Goal: Communication & Community: Connect with others

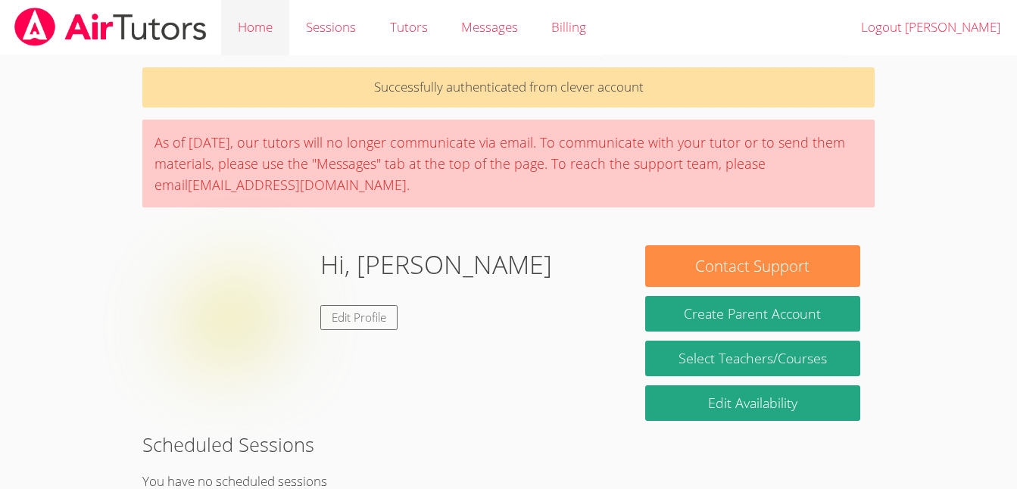
click at [260, 21] on link "Home" at bounding box center [255, 27] width 68 height 55
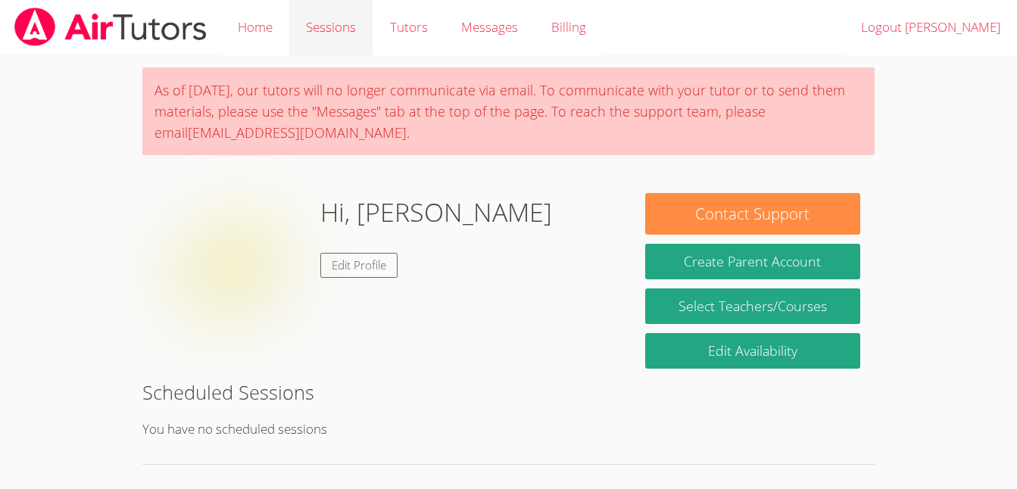
click at [325, 28] on link "Sessions" at bounding box center [330, 27] width 83 height 55
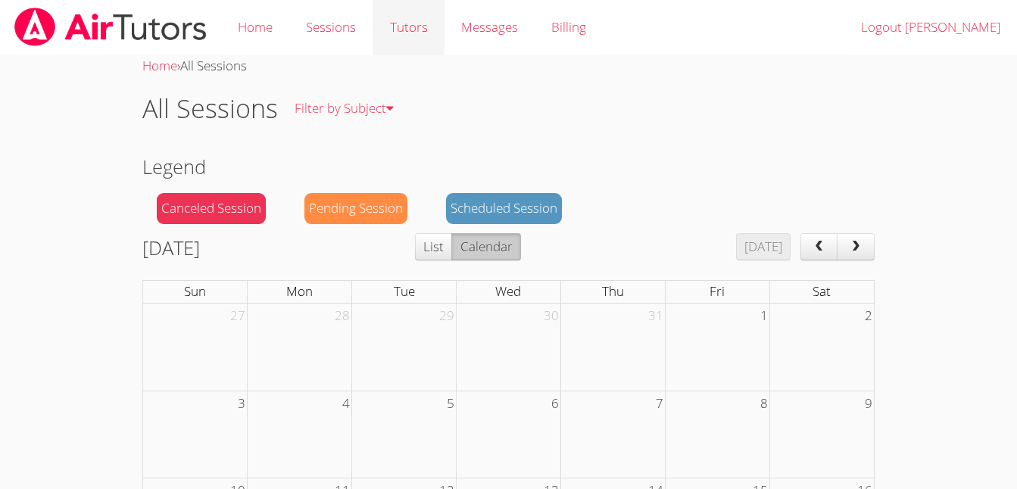
click at [418, 23] on link "Tutors" at bounding box center [407, 27] width 71 height 55
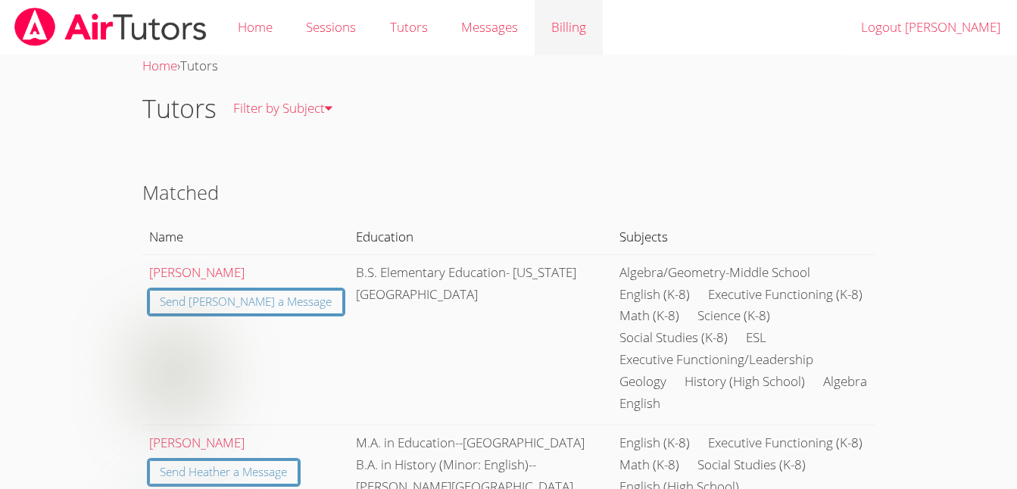
click at [556, 29] on link "Billing" at bounding box center [568, 27] width 68 height 55
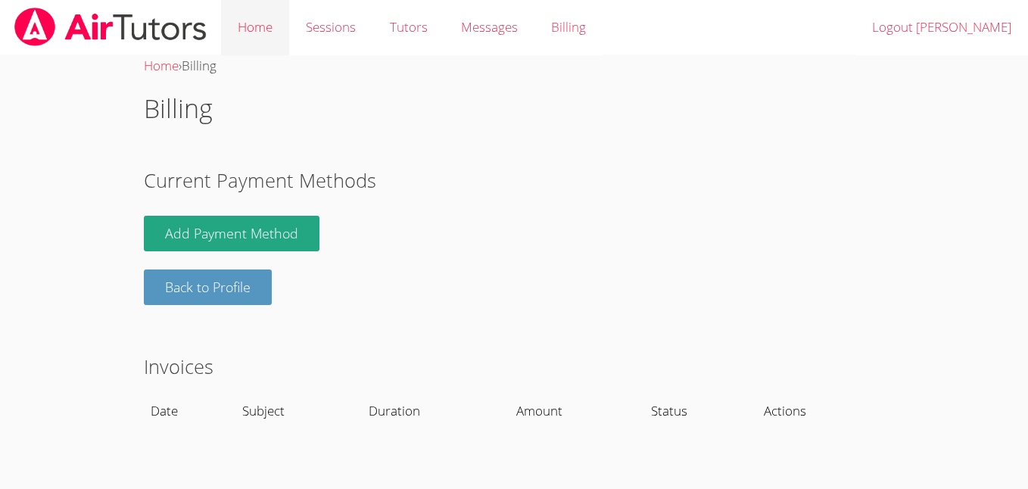
click at [254, 36] on link "Home" at bounding box center [255, 27] width 68 height 55
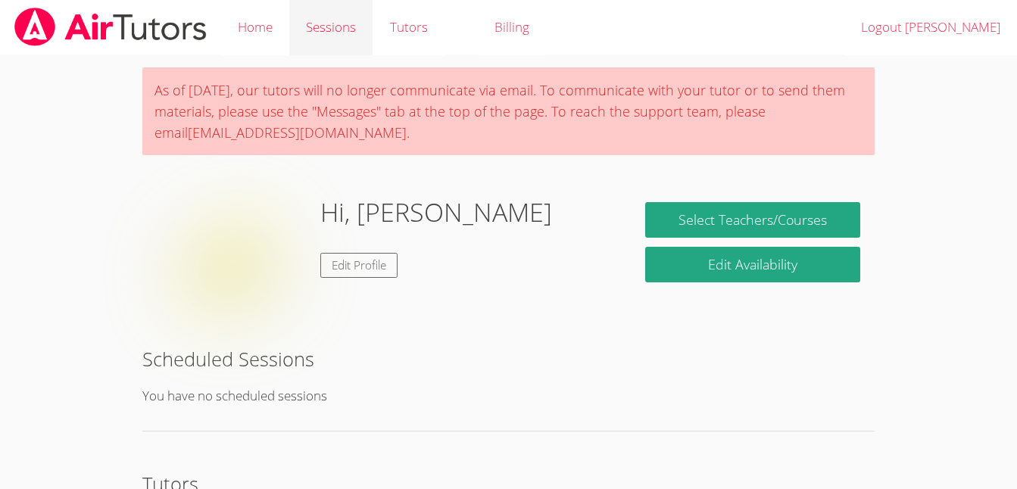
click at [341, 26] on link "Sessions" at bounding box center [330, 27] width 83 height 55
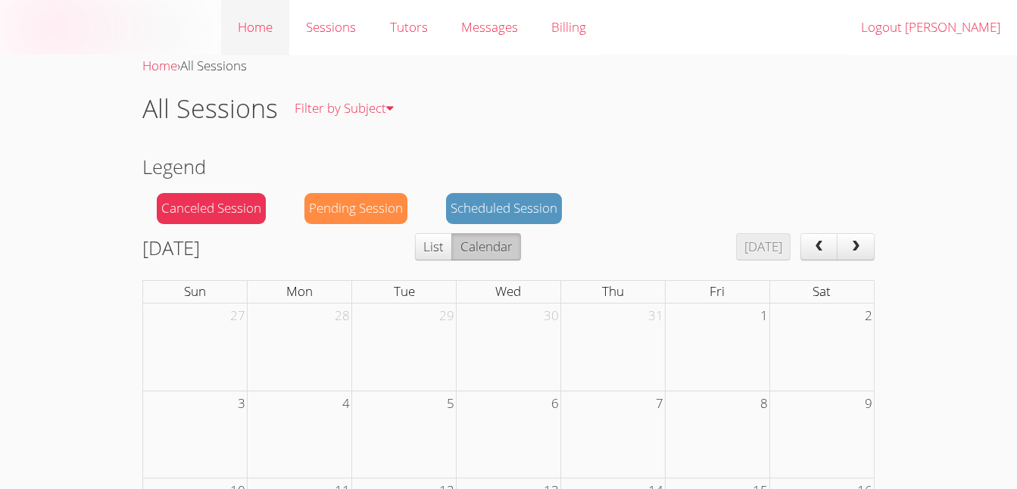
click at [254, 21] on link "Home" at bounding box center [255, 27] width 68 height 55
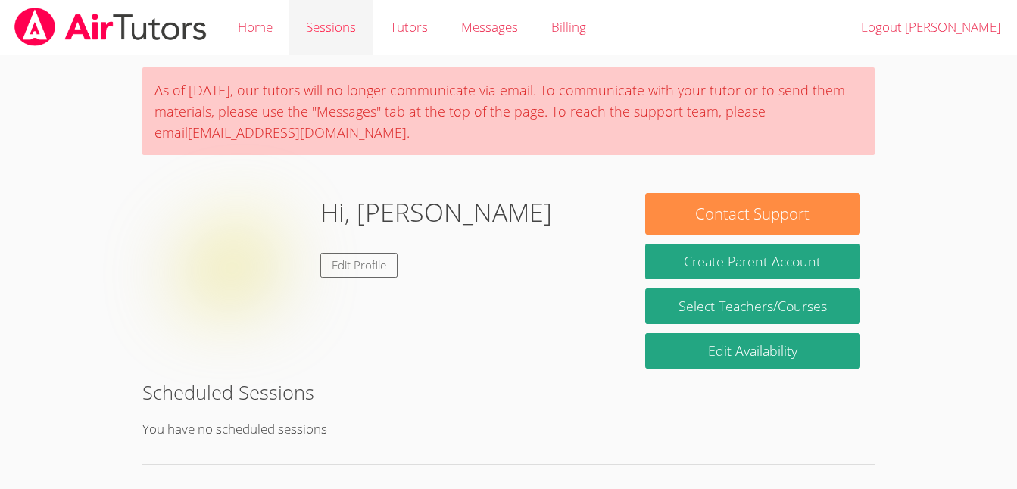
click at [324, 19] on link "Sessions" at bounding box center [330, 27] width 83 height 55
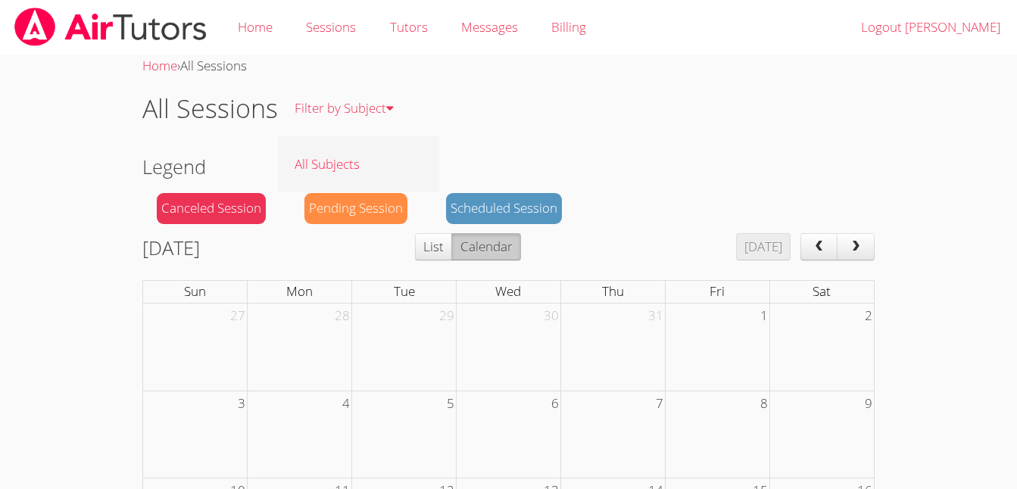
click at [366, 159] on link "All Subjects" at bounding box center [358, 163] width 161 height 55
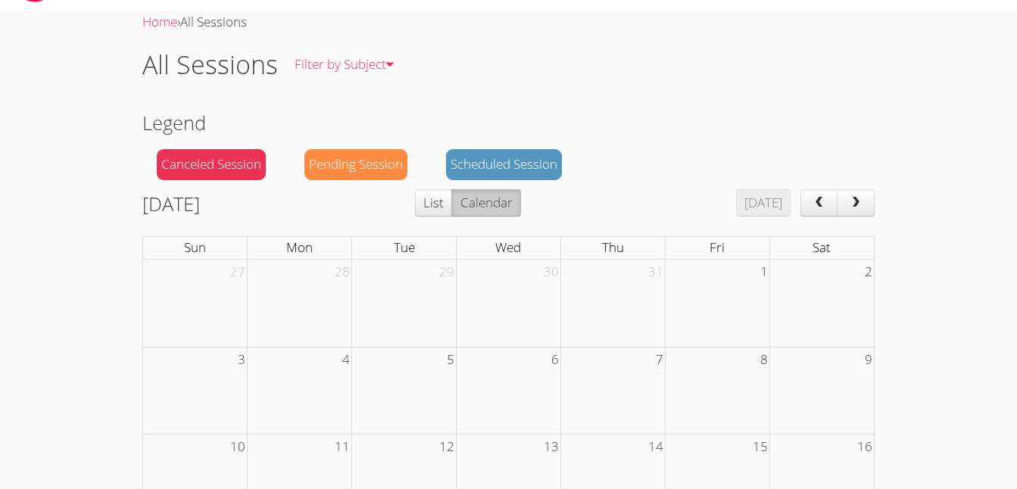
scroll to position [48, 0]
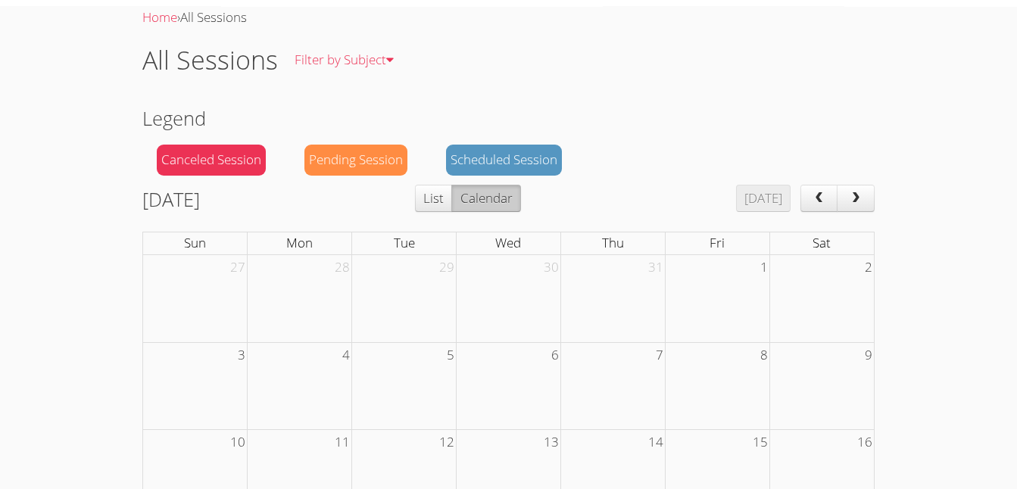
click at [520, 189] on button "Calendar" at bounding box center [485, 198] width 69 height 27
click at [519, 160] on div "Scheduled Session" at bounding box center [504, 160] width 116 height 31
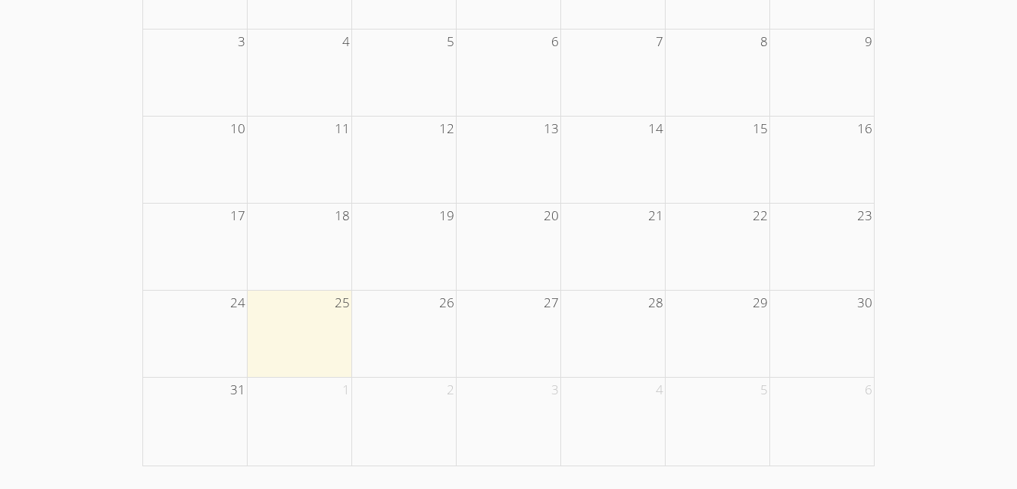
scroll to position [0, 0]
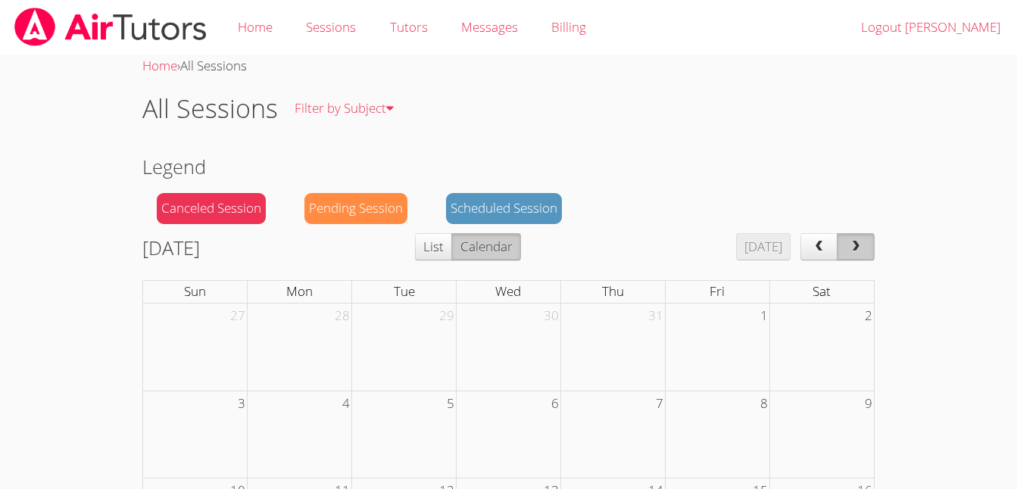
click at [854, 244] on span "next" at bounding box center [855, 247] width 15 height 13
click at [416, 23] on link "Tutors" at bounding box center [407, 27] width 71 height 55
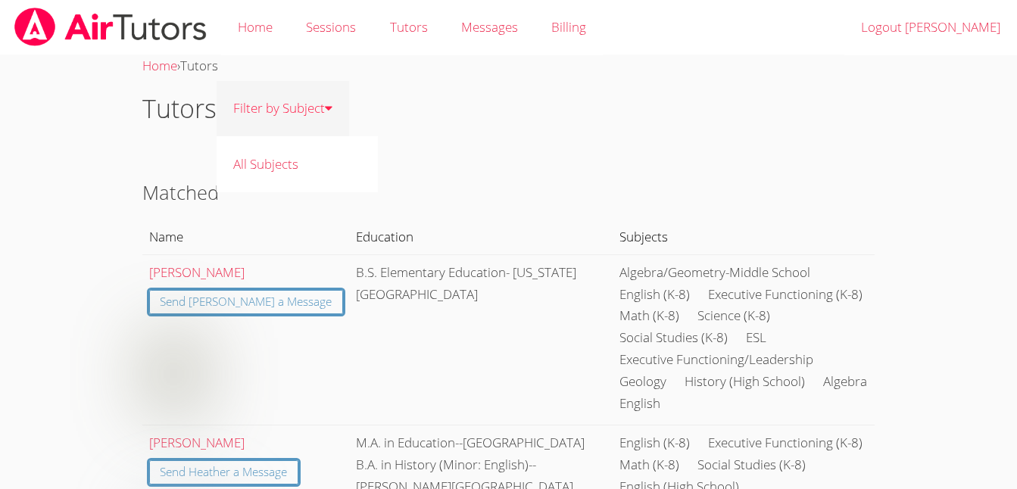
click at [310, 100] on link "Filter by Subject" at bounding box center [282, 108] width 132 height 55
click at [487, 36] on div "Messages" at bounding box center [489, 28] width 57 height 22
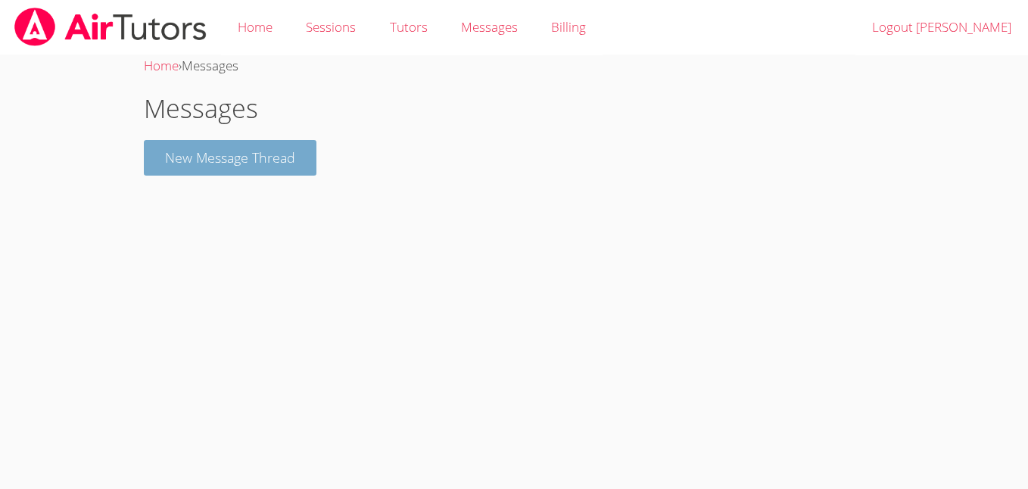
click at [276, 166] on button "New Message Thread" at bounding box center [230, 158] width 173 height 36
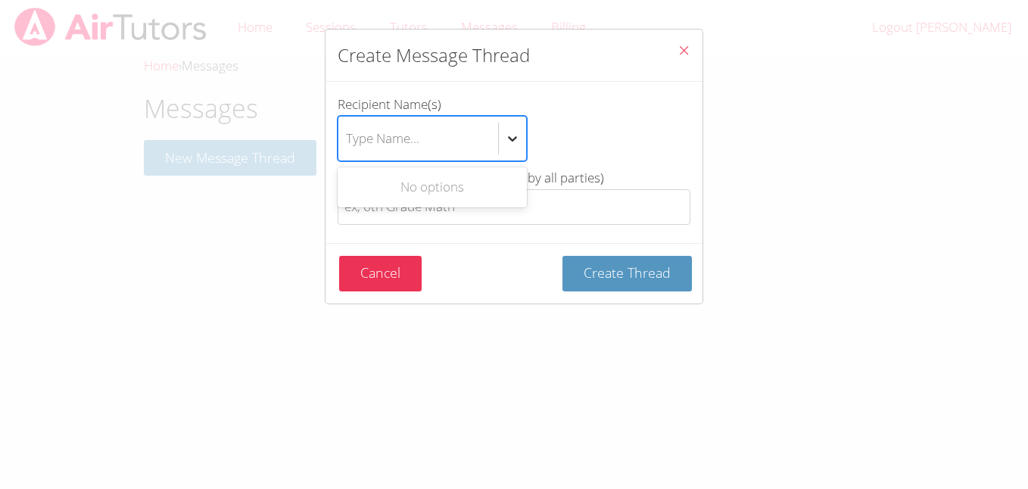
click at [507, 134] on icon "btn solid blue btn-info" at bounding box center [512, 138] width 15 height 15
click at [347, 134] on input "Recipient Name(s) Use Up and Down to choose options, press Enter to select the …" at bounding box center [347, 138] width 2 height 35
type input "m"
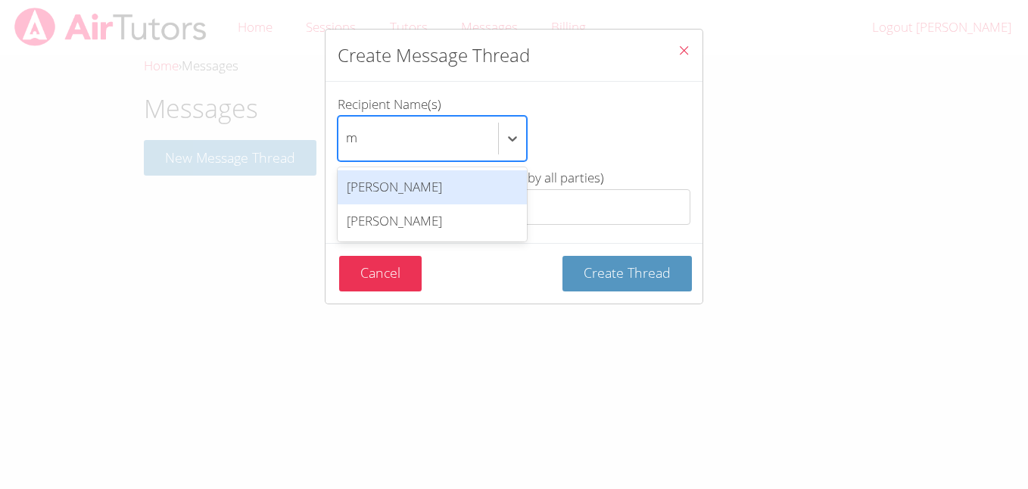
click at [428, 190] on div "[PERSON_NAME]" at bounding box center [432, 187] width 189 height 34
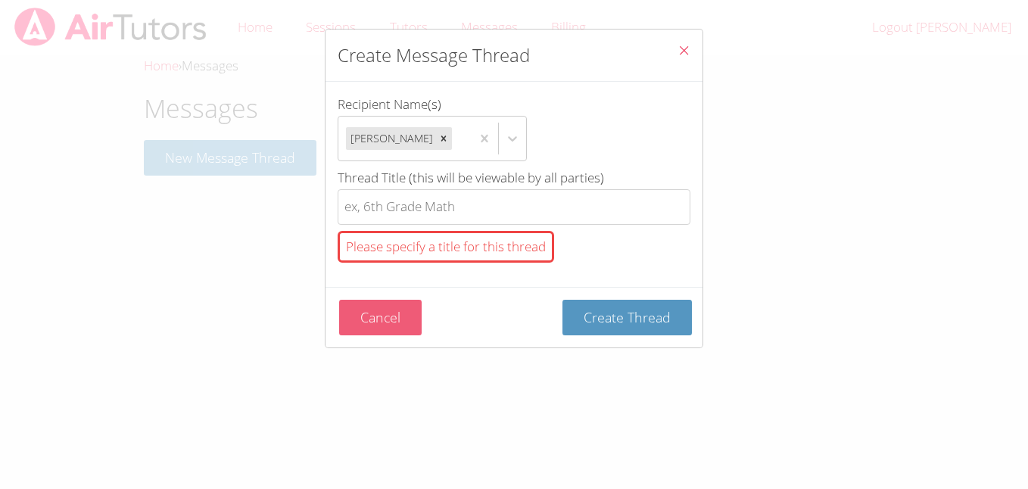
click at [401, 318] on button "Cancel" at bounding box center [380, 318] width 83 height 36
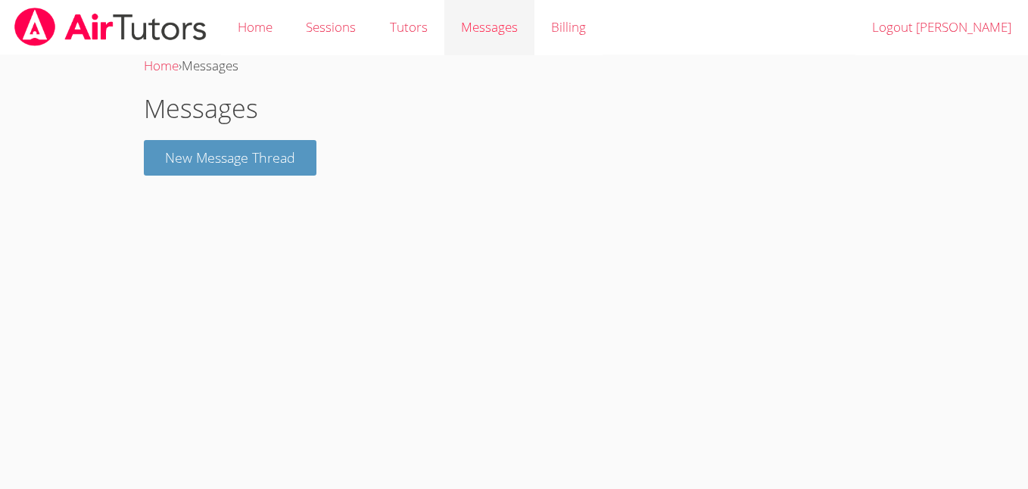
click at [501, 46] on link "Messages" at bounding box center [489, 27] width 90 height 55
click at [569, 44] on link "Billing" at bounding box center [568, 27] width 68 height 55
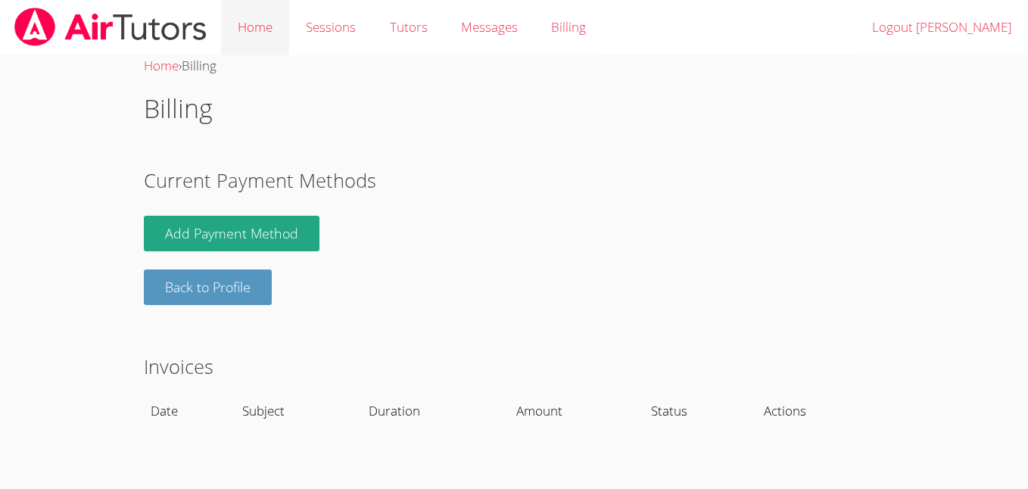
click at [267, 38] on link "Home" at bounding box center [255, 27] width 68 height 55
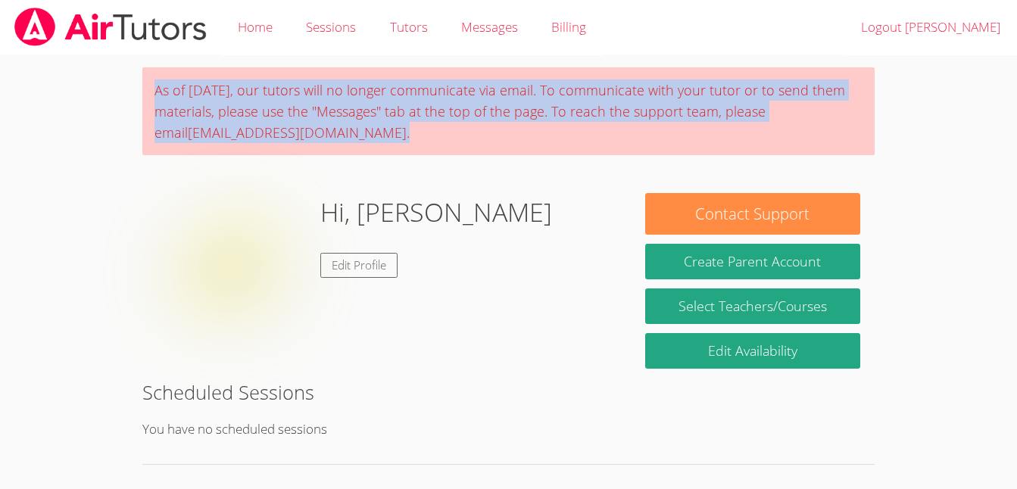
drag, startPoint x: 151, startPoint y: 89, endPoint x: 291, endPoint y: 137, distance: 147.9
click at [291, 137] on div "As of [DATE], our tutors will no longer communicate via email. To communicate w…" at bounding box center [508, 111] width 732 height 88
drag, startPoint x: 291, startPoint y: 137, endPoint x: 429, endPoint y: 149, distance: 138.3
click at [429, 149] on div "As of [DATE], our tutors will no longer communicate via email. To communicate w…" at bounding box center [508, 111] width 732 height 88
